Goal: Task Accomplishment & Management: Manage account settings

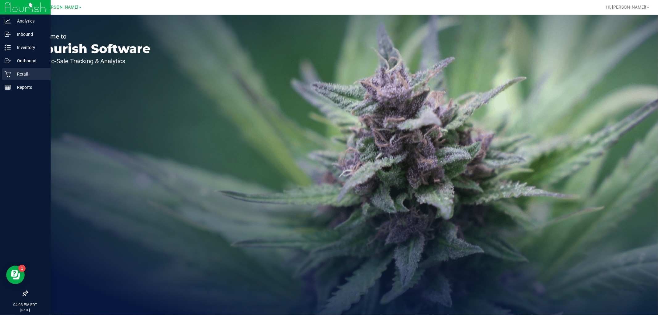
click at [27, 76] on p "Retail" at bounding box center [29, 73] width 37 height 7
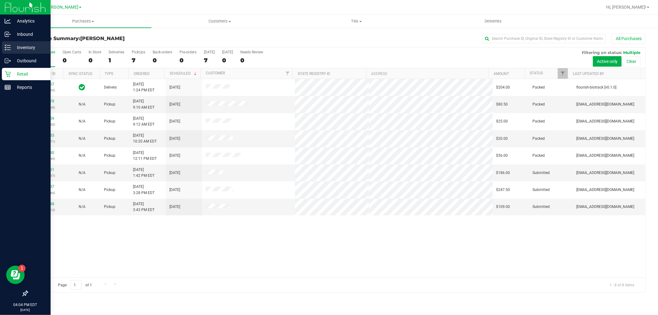
click at [18, 48] on p "Inventory" at bounding box center [29, 47] width 37 height 7
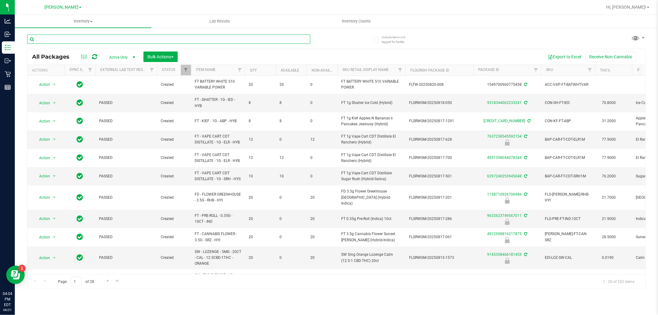
click at [104, 41] on input "text" at bounding box center [168, 39] width 283 height 9
click at [106, 41] on input "text" at bounding box center [168, 39] width 283 height 9
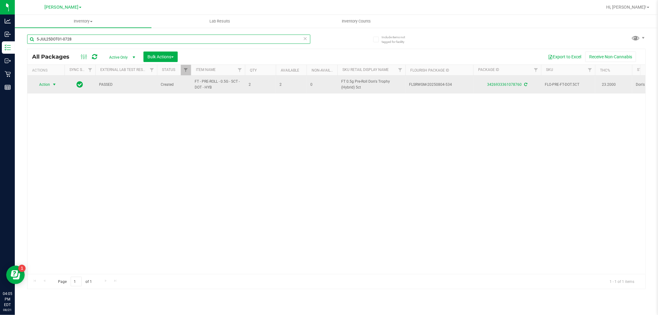
type input "5-JUL25DOT01-0728"
click at [55, 87] on span "select" at bounding box center [54, 84] width 5 height 5
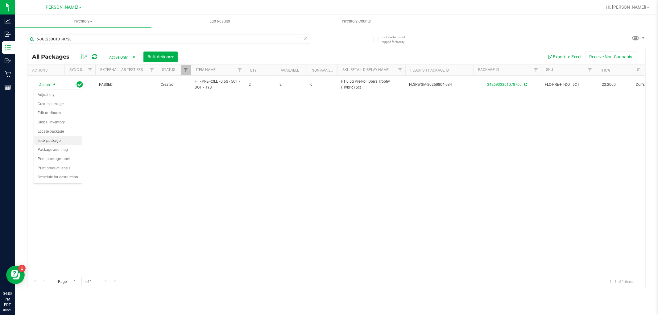
click at [52, 141] on li "Lock package" at bounding box center [58, 140] width 48 height 9
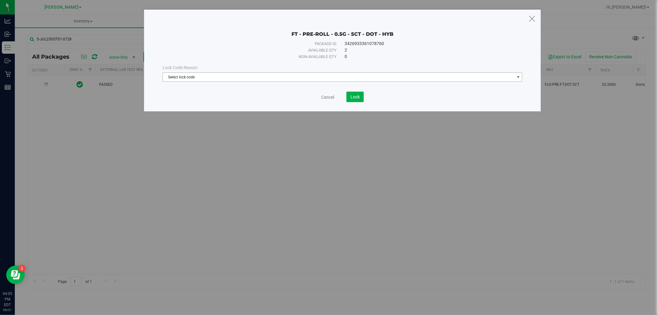
click at [296, 75] on span "Select lock code" at bounding box center [339, 77] width 352 height 9
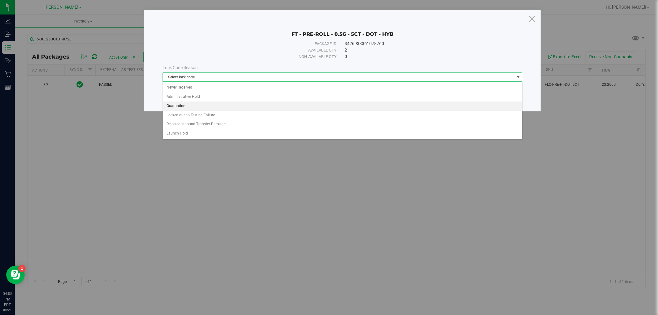
click at [177, 105] on li "Quarantine" at bounding box center [343, 106] width 360 height 9
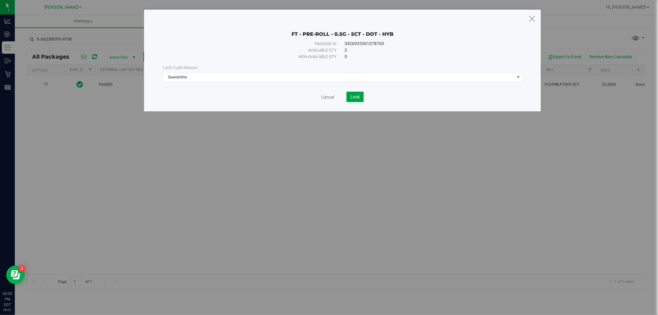
click at [356, 100] on button "Lock" at bounding box center [355, 97] width 17 height 10
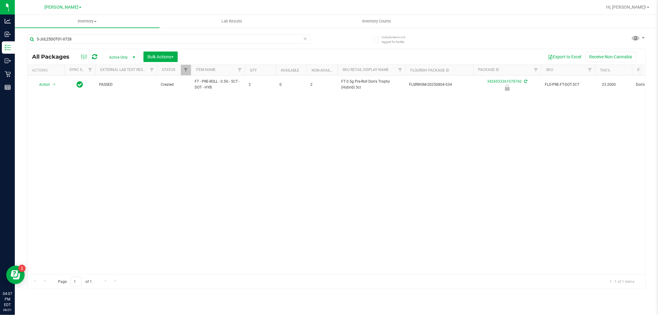
click at [210, 94] on div "Action Action Edit attributes Global inventory Locate package Package audit log…" at bounding box center [336, 175] width 618 height 198
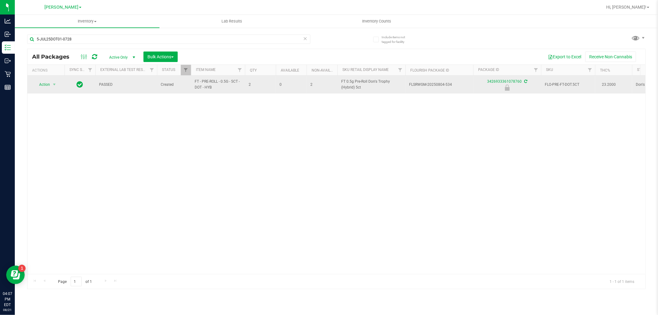
click at [209, 92] on td "FT - PRE-ROLL - 0.5G - 5CT - DOT - HYB" at bounding box center [218, 85] width 54 height 18
click at [209, 91] on td "FT - PRE-ROLL - 0.5G - 5CT - DOT - HYB" at bounding box center [218, 85] width 54 height 18
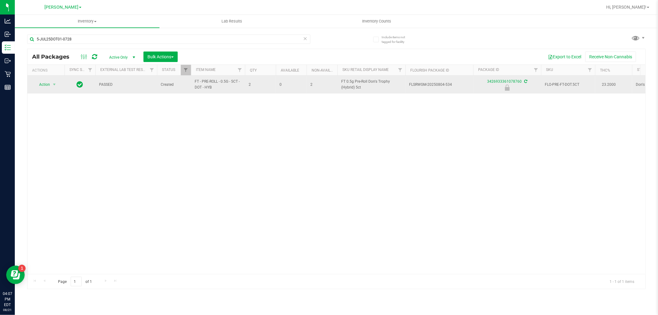
drag, startPoint x: 209, startPoint y: 91, endPoint x: 206, endPoint y: 86, distance: 5.3
click at [206, 86] on span "FT - PRE-ROLL - 0.5G - 5CT - DOT - HYB" at bounding box center [218, 85] width 47 height 12
copy tr "FT - PRE-ROLL - 0.5G - 5CT - DOT - HYB"
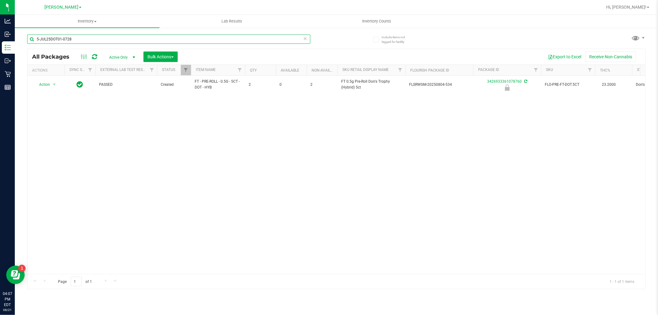
click at [90, 35] on input "5-JUL25DOT01-0728" at bounding box center [168, 39] width 283 height 9
paste input "FT - PRE-ROLL - 0.5G - 5CT - DOT - HYB"
type input "FT - PRE-ROLL - 0.5G - 5CT - DOT - HYB"
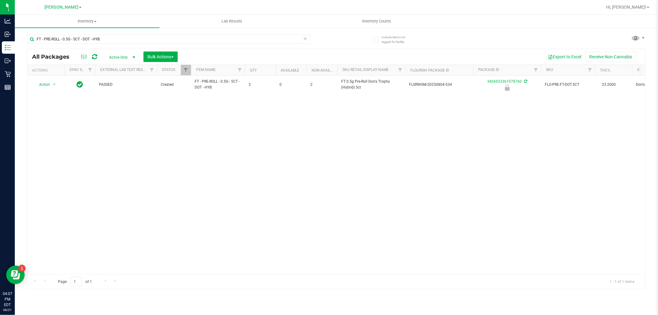
click at [271, 153] on div "Action Action Edit attributes Global inventory Locate package Package audit log…" at bounding box center [336, 175] width 618 height 198
click at [303, 149] on div "Action Action Edit attributes Global inventory Locate package Package audit log…" at bounding box center [336, 175] width 618 height 198
click at [268, 152] on div "Action Action Edit attributes Global inventory Locate package Package audit log…" at bounding box center [336, 175] width 618 height 198
click at [345, 35] on div "FT - PRE-ROLL - 0.5G - 5CT - DOT - HYB All Packages Active Only Active Only Lab…" at bounding box center [336, 159] width 619 height 260
click at [329, 40] on div "FT - PRE-ROLL - 0.5G - 5CT - DOT - HYB" at bounding box center [182, 39] width 310 height 20
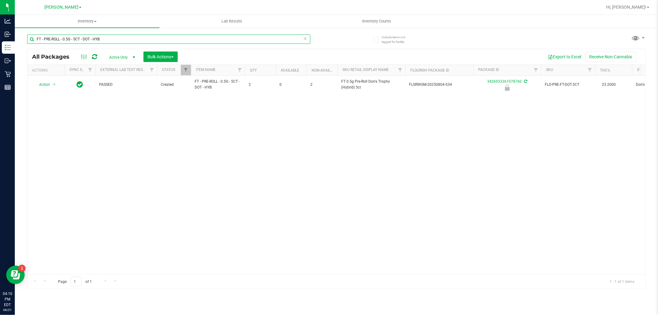
click at [118, 38] on input "FT - PRE-ROLL - 0.5G - 5CT - DOT - HYB" at bounding box center [168, 39] width 283 height 9
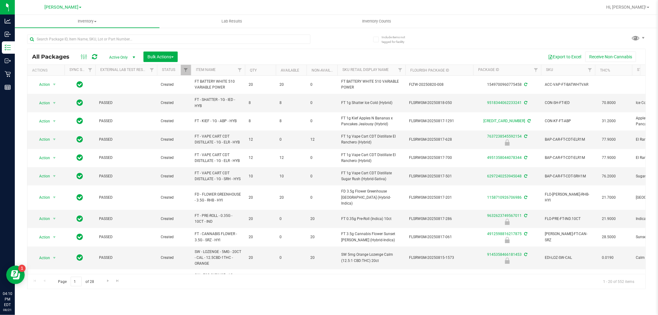
click at [337, 51] on div "All Packages Active Only Active Only Lab Samples Locked All External Internal B…" at bounding box center [336, 56] width 618 height 15
click at [449, 38] on div "All Packages Active Only Active Only Lab Samples Locked All External Internal B…" at bounding box center [336, 159] width 619 height 260
click at [374, 23] on span "Inventory Counts" at bounding box center [377, 22] width 46 height 6
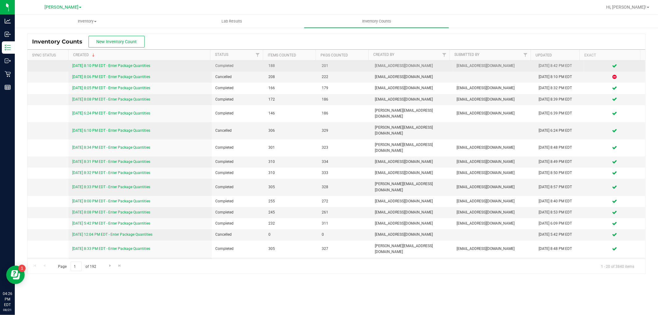
click at [124, 64] on link "[DATE] 8:10 PM EDT - Enter Package Quantities" at bounding box center [111, 66] width 78 height 4
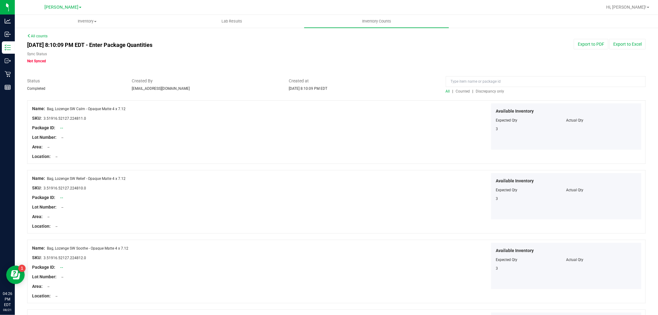
click at [488, 93] on span "Discrepancy only" at bounding box center [490, 91] width 28 height 4
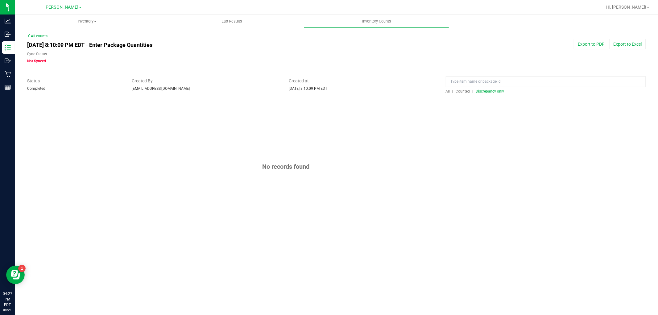
click at [239, 88] on div "Created By [EMAIL_ADDRESS][DOMAIN_NAME]" at bounding box center [205, 85] width 157 height 14
click at [425, 146] on div "No records found" at bounding box center [336, 166] width 619 height 133
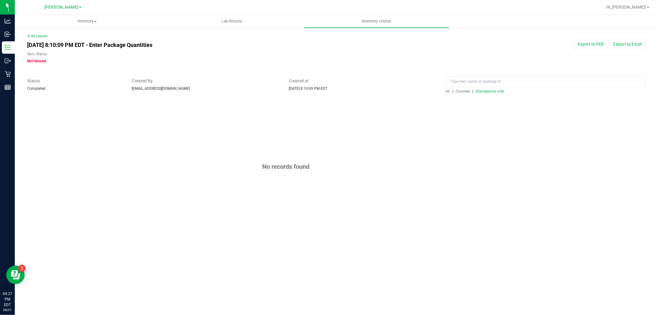
click at [259, 51] on div "Sync Status" at bounding box center [205, 54] width 357 height 7
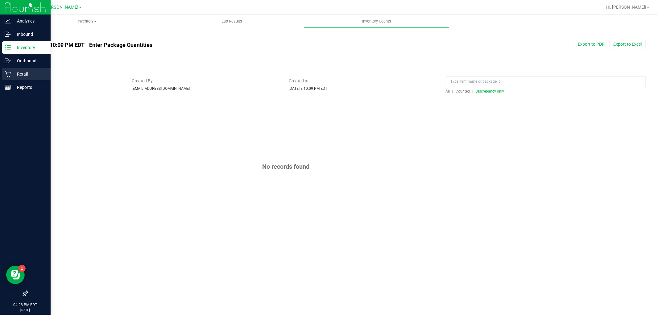
click at [20, 73] on p "Retail" at bounding box center [29, 73] width 37 height 7
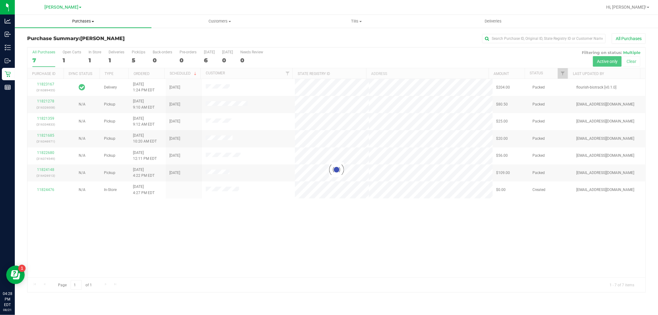
click at [90, 19] on span "Purchases" at bounding box center [83, 22] width 137 height 6
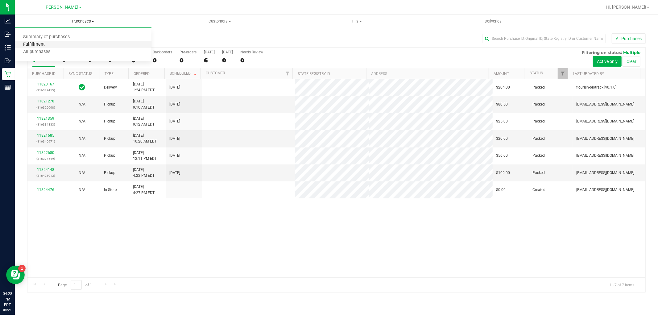
click at [38, 45] on span "Fulfillment" at bounding box center [34, 44] width 38 height 5
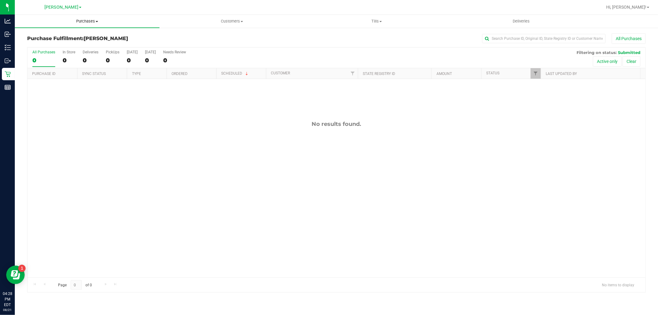
click at [84, 24] on uib-tab-heading "Purchases Summary of purchases Fulfillment All purchases" at bounding box center [87, 21] width 145 height 13
click at [42, 42] on span "Fulfillment" at bounding box center [34, 44] width 38 height 5
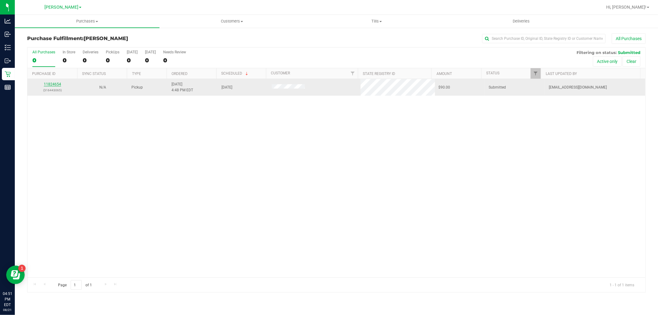
click at [55, 82] on link "11824654" at bounding box center [52, 84] width 17 height 4
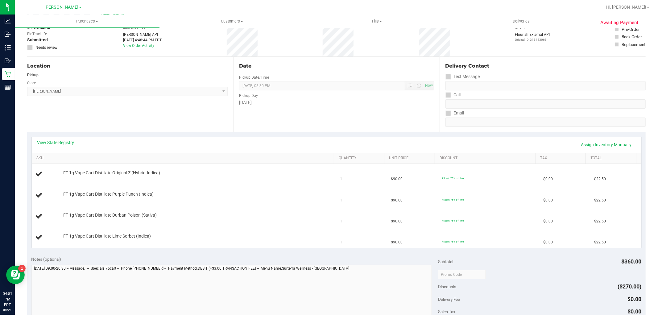
scroll to position [137, 0]
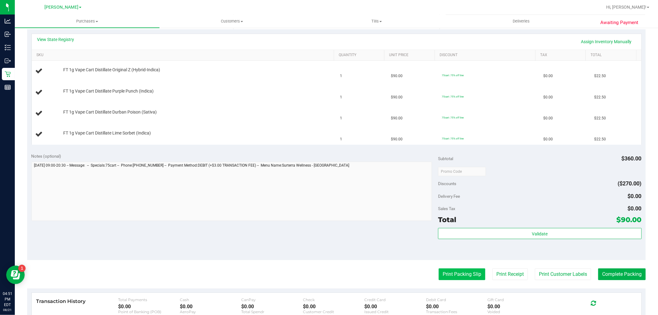
click at [447, 273] on button "Print Packing Slip" at bounding box center [462, 274] width 47 height 12
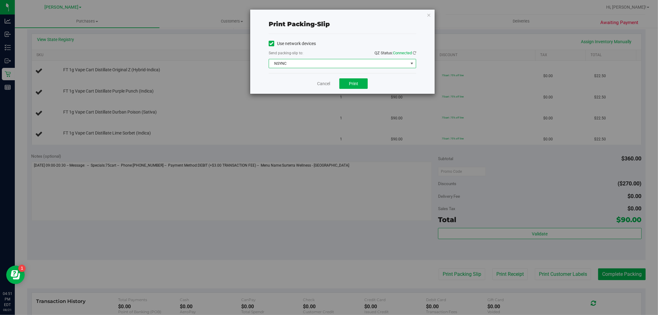
click at [326, 67] on span "NSYNC" at bounding box center [338, 63] width 139 height 9
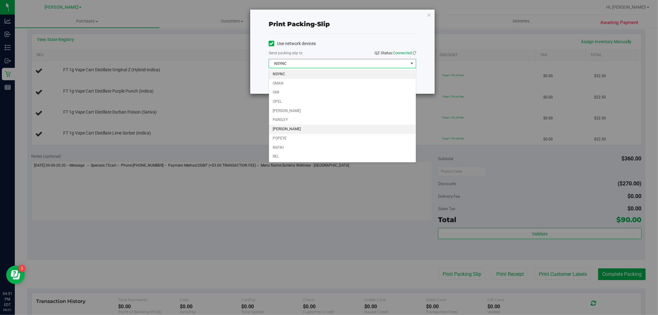
click at [277, 130] on li "[PERSON_NAME]" at bounding box center [342, 129] width 147 height 9
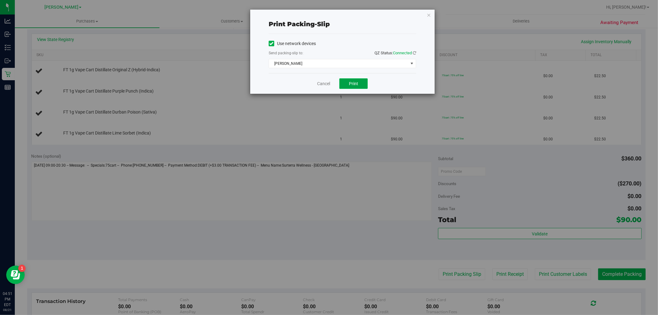
click at [347, 87] on button "Print" at bounding box center [353, 83] width 28 height 10
click at [331, 82] on div "Cancel Print" at bounding box center [343, 83] width 148 height 21
click at [328, 83] on link "Cancel" at bounding box center [323, 84] width 13 height 6
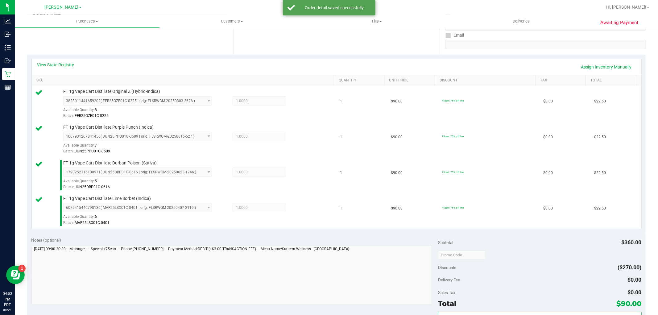
scroll to position [171, 0]
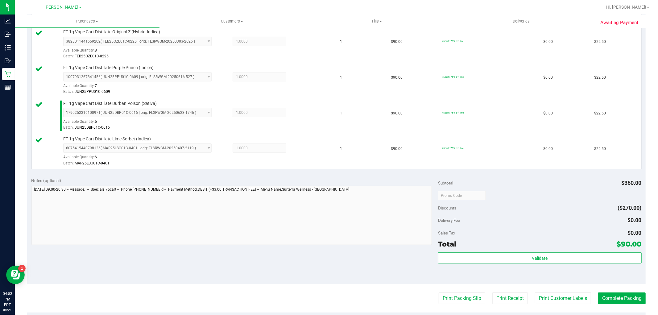
click at [497, 251] on div "Subtotal $360.00 Discounts ($270.00) Delivery Fee $0.00 Sales Tax $0.00 Total $…" at bounding box center [539, 228] width 203 height 103
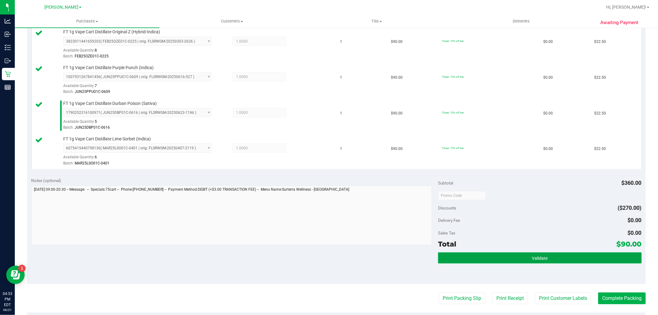
click at [497, 256] on button "Validate" at bounding box center [539, 257] width 203 height 11
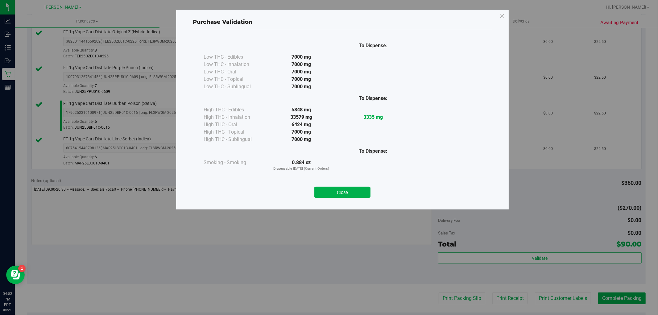
click at [325, 201] on div "Close" at bounding box center [342, 190] width 290 height 25
click at [331, 196] on button "Close" at bounding box center [342, 192] width 56 height 11
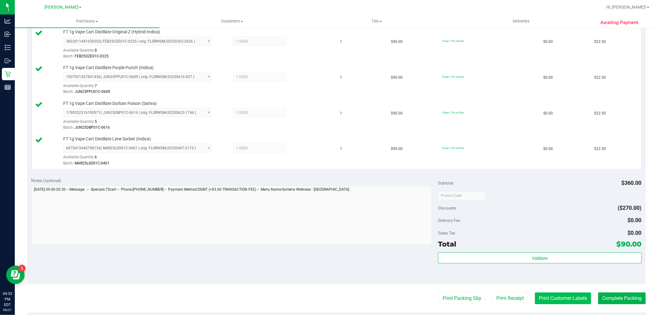
click at [546, 292] on purchase-details "Back Edit Purchase Cancel Purchase View Profile # 11824654 BioTrack ID: - Submi…" at bounding box center [336, 145] width 619 height 566
click at [547, 294] on button "Print Customer Labels" at bounding box center [563, 299] width 56 height 12
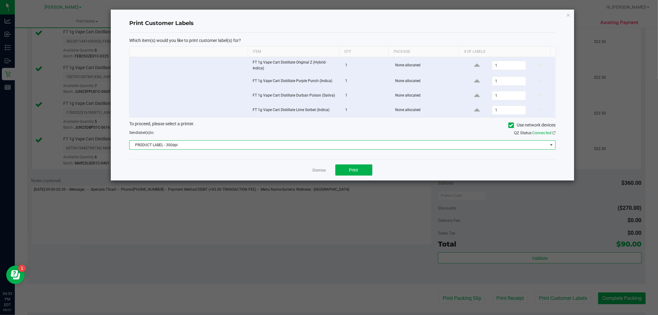
click at [207, 141] on span "PRODUCT LABEL - 300dpi" at bounding box center [339, 145] width 418 height 9
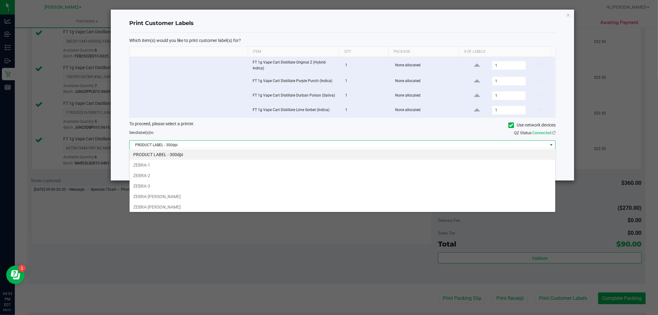
scroll to position [9, 426]
click at [167, 205] on li "ZEBRA-[PERSON_NAME]" at bounding box center [343, 207] width 426 height 10
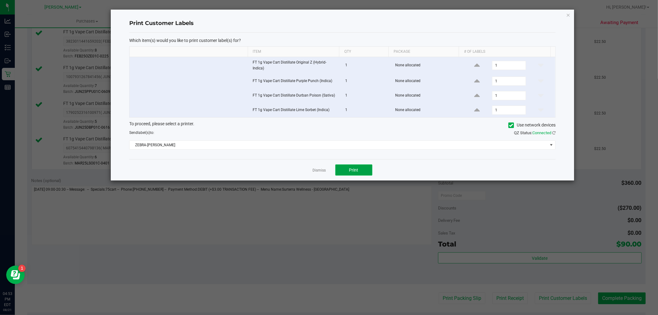
click at [365, 168] on button "Print" at bounding box center [353, 169] width 37 height 11
click at [322, 168] on link "Dismiss" at bounding box center [319, 170] width 13 height 5
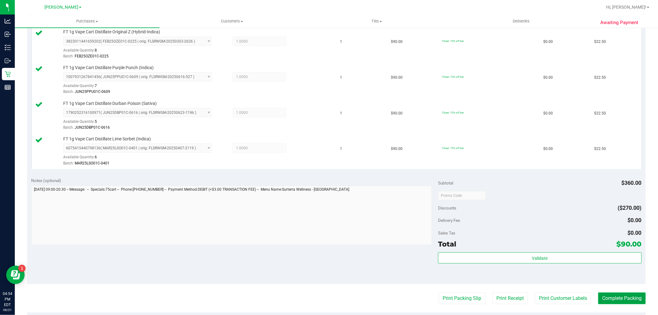
click at [630, 300] on button "Complete Packing" at bounding box center [622, 299] width 48 height 12
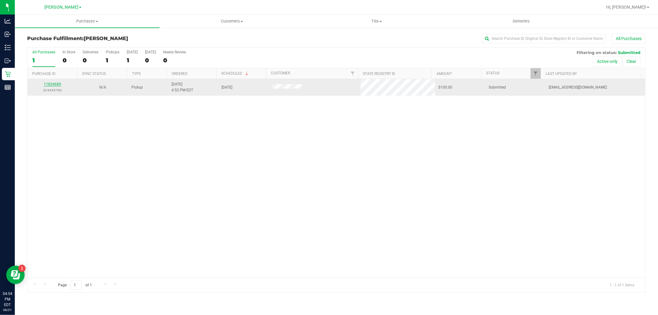
click at [54, 85] on link "11824689" at bounding box center [52, 84] width 17 height 4
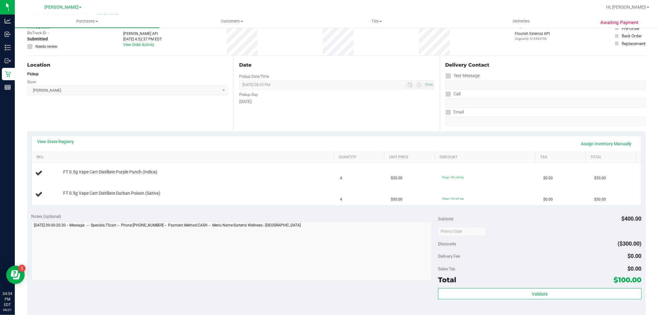
scroll to position [137, 0]
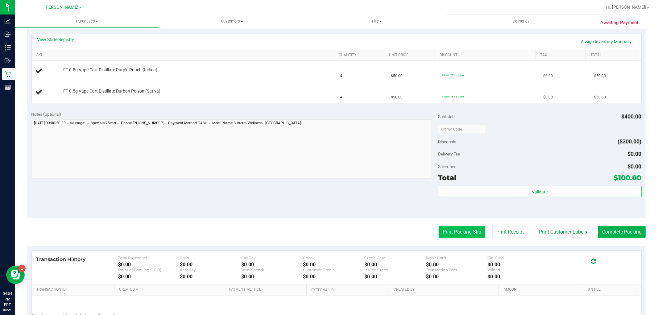
click at [457, 229] on button "Print Packing Slip" at bounding box center [462, 232] width 47 height 12
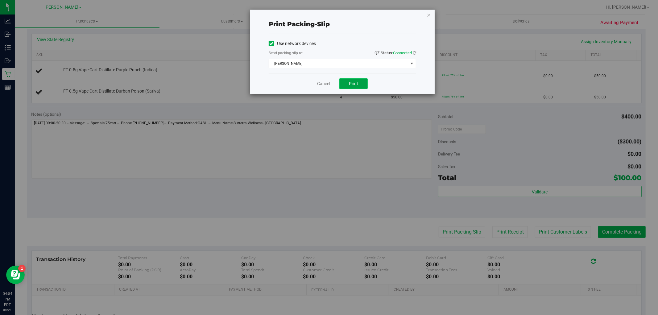
click at [352, 83] on span "Print" at bounding box center [353, 83] width 9 height 5
click at [330, 82] on link "Cancel" at bounding box center [323, 84] width 13 height 6
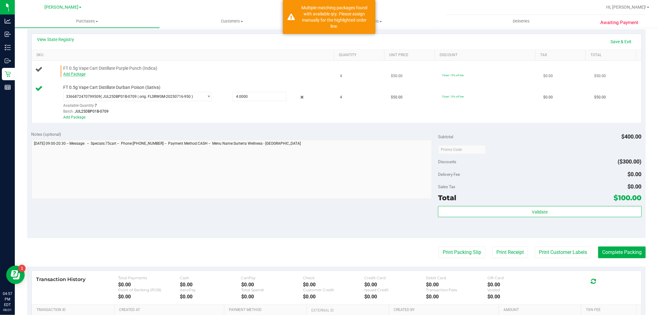
click at [73, 73] on link "Add Package" at bounding box center [74, 74] width 22 height 4
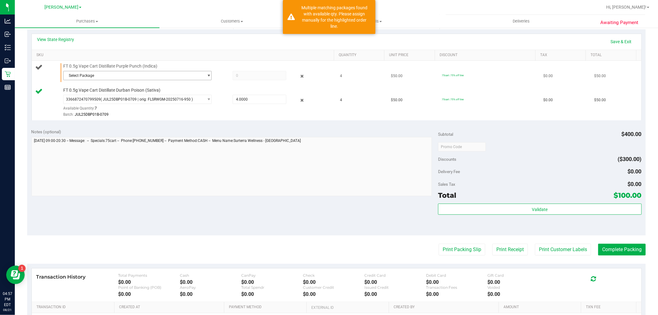
click at [103, 77] on span "Select Package" at bounding box center [134, 75] width 140 height 9
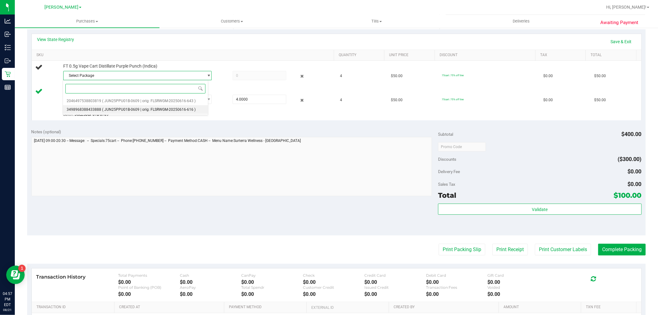
click at [102, 112] on span "( JUN25PPU01B-0609 | orig: FLSRWGM-20250616-616 )" at bounding box center [149, 109] width 94 height 4
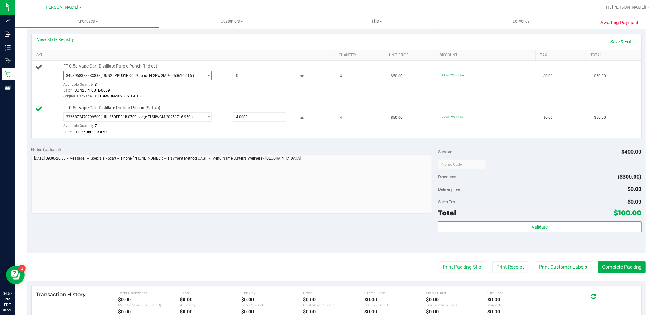
click at [243, 75] on span at bounding box center [260, 75] width 54 height 9
type input "3"
type input "3.0000"
click at [239, 150] on div "Notes (optional)" at bounding box center [234, 149] width 407 height 6
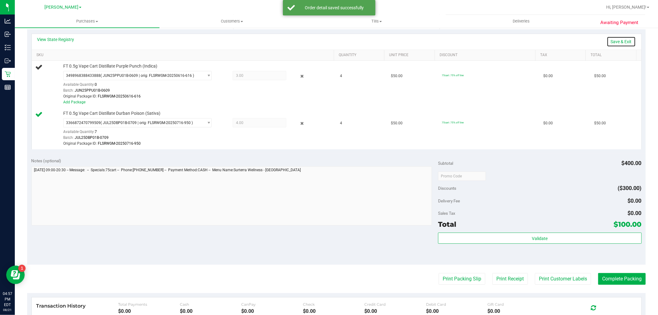
click at [618, 42] on link "Save & Exit" at bounding box center [621, 41] width 29 height 10
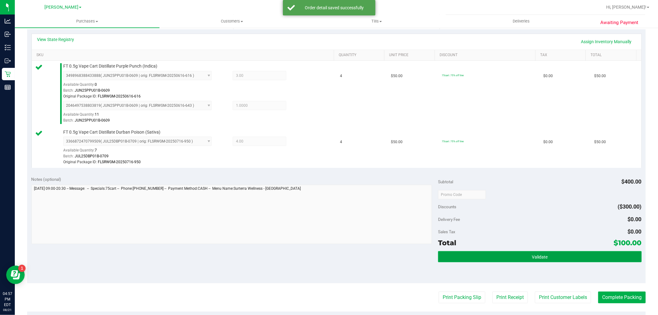
click at [540, 258] on span "Validate" at bounding box center [540, 257] width 16 height 5
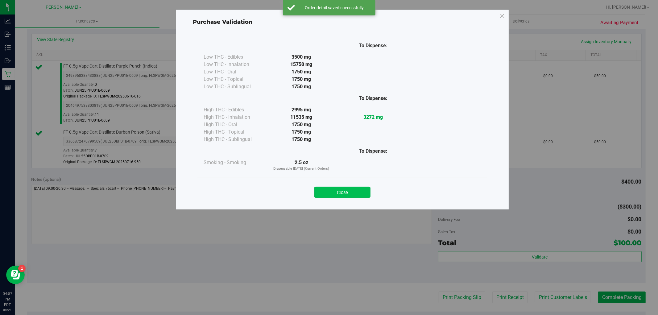
click at [349, 192] on button "Close" at bounding box center [342, 192] width 56 height 11
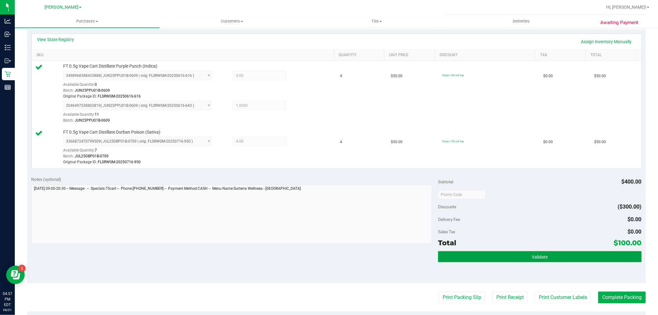
click at [523, 259] on button "Validate" at bounding box center [539, 256] width 203 height 11
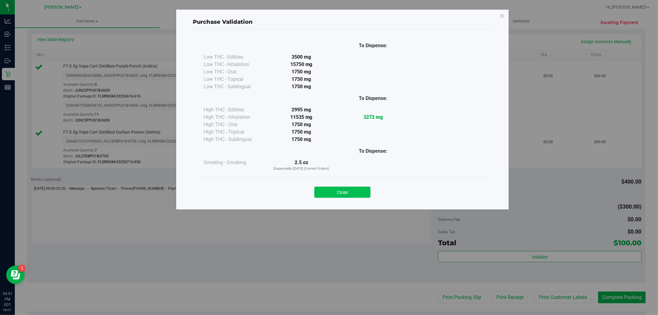
click at [340, 190] on button "Close" at bounding box center [342, 192] width 56 height 11
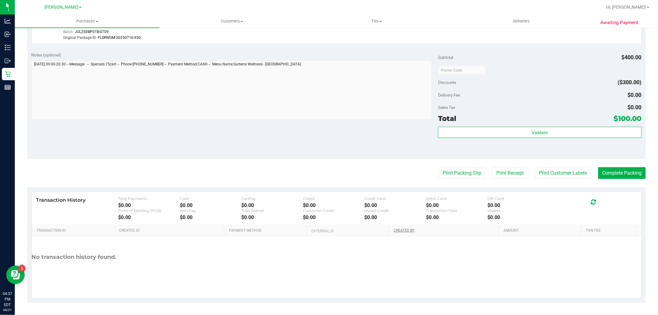
scroll to position [262, 0]
click at [446, 168] on button "Print Packing Slip" at bounding box center [462, 173] width 47 height 12
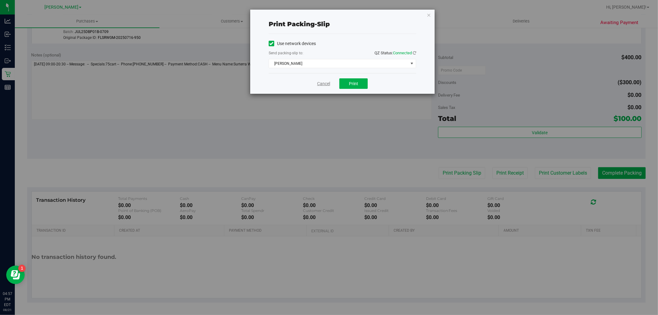
click at [324, 85] on link "Cancel" at bounding box center [323, 84] width 13 height 6
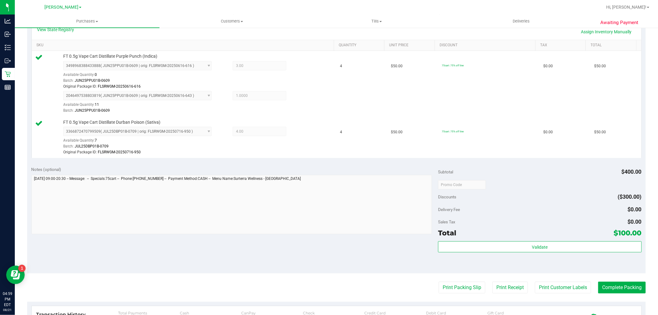
scroll to position [206, 0]
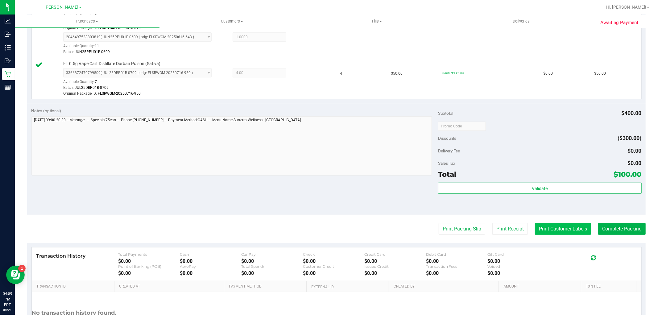
click at [553, 232] on button "Print Customer Labels" at bounding box center [563, 229] width 56 height 12
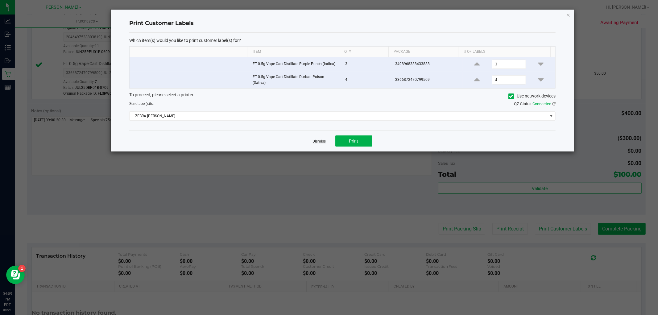
click at [320, 139] on link "Dismiss" at bounding box center [319, 141] width 13 height 5
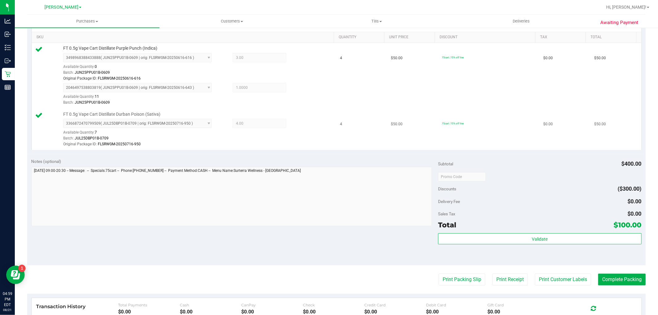
scroll to position [103, 0]
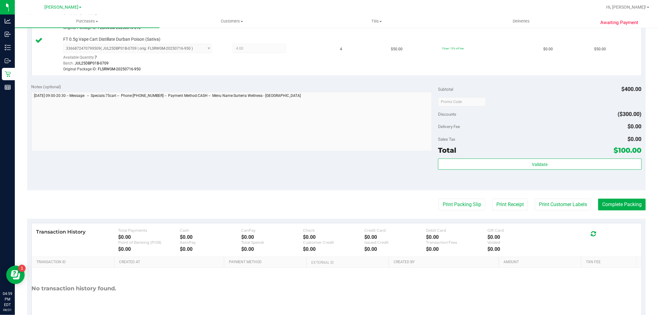
scroll to position [268, 0]
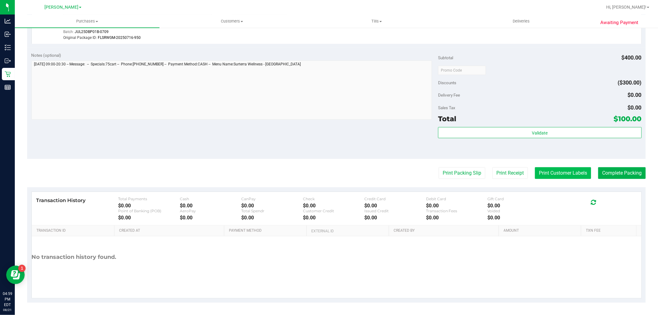
click at [559, 177] on button "Print Customer Labels" at bounding box center [563, 173] width 56 height 12
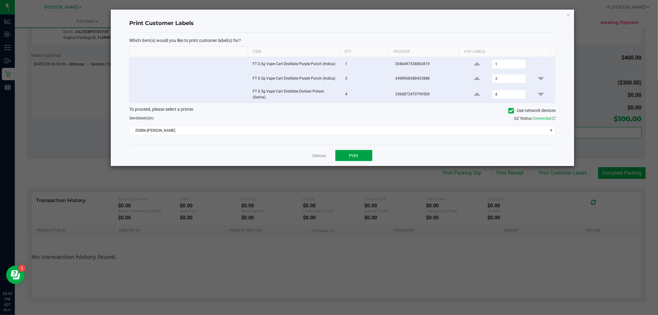
click at [355, 158] on button "Print" at bounding box center [353, 155] width 37 height 11
click at [318, 156] on link "Dismiss" at bounding box center [319, 155] width 13 height 5
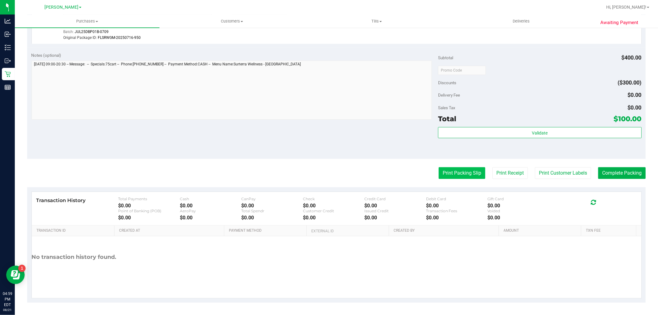
click at [459, 174] on button "Print Packing Slip" at bounding box center [462, 173] width 47 height 12
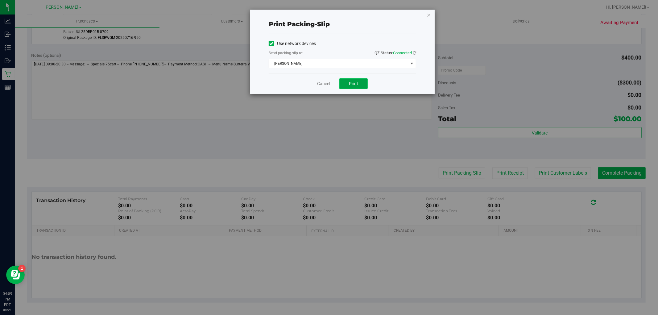
click at [360, 85] on button "Print" at bounding box center [353, 83] width 28 height 10
click at [323, 83] on link "Cancel" at bounding box center [323, 84] width 13 height 6
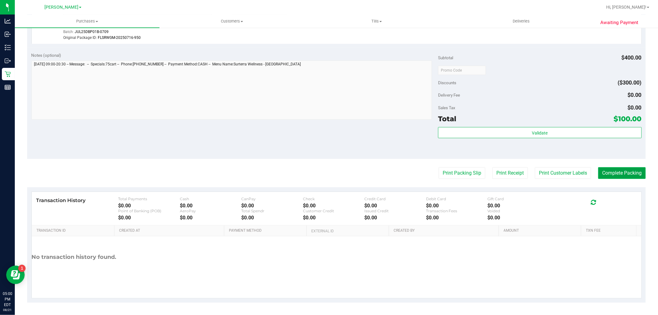
click at [605, 170] on button "Complete Packing" at bounding box center [622, 173] width 48 height 12
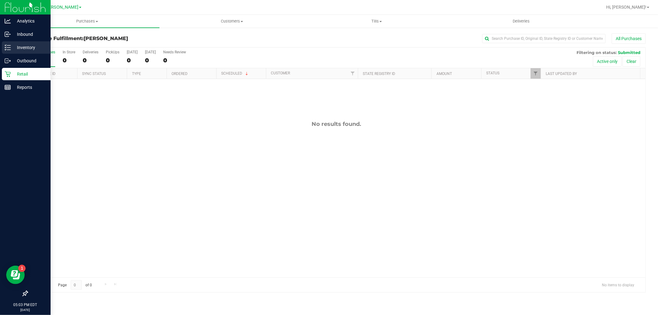
click at [10, 47] on icon at bounding box center [8, 47] width 6 height 6
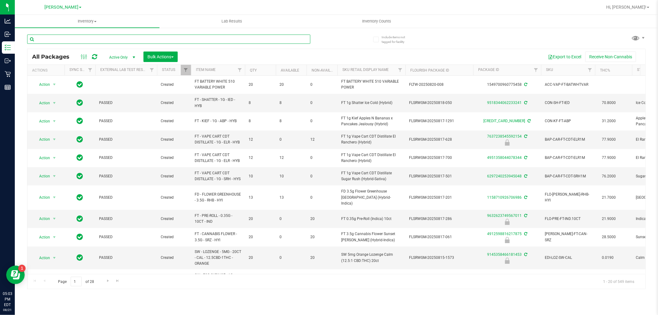
click at [60, 42] on input "text" at bounding box center [168, 39] width 283 height 9
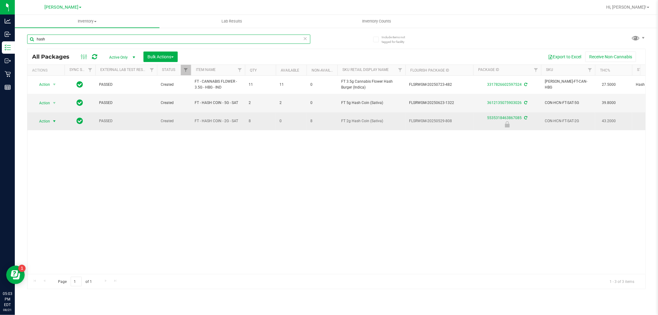
type input "hash"
click at [52, 121] on span "select" at bounding box center [54, 121] width 5 height 5
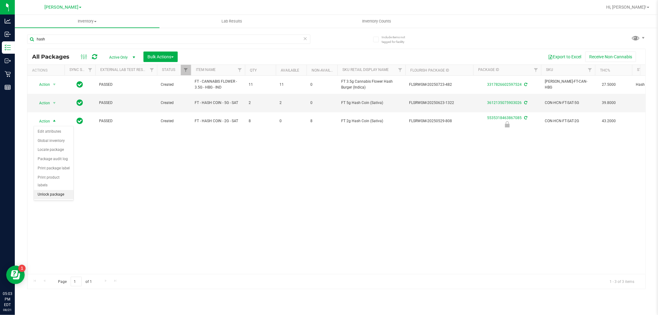
click at [45, 195] on li "Unlock package" at bounding box center [53, 194] width 39 height 9
